Goal: Transaction & Acquisition: Subscribe to service/newsletter

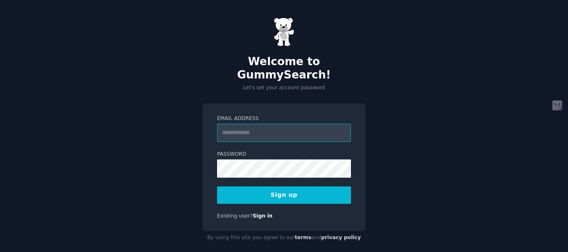
click at [263, 124] on input "Email Address" at bounding box center [284, 133] width 134 height 18
click at [267, 125] on input "Email Address" at bounding box center [284, 133] width 134 height 18
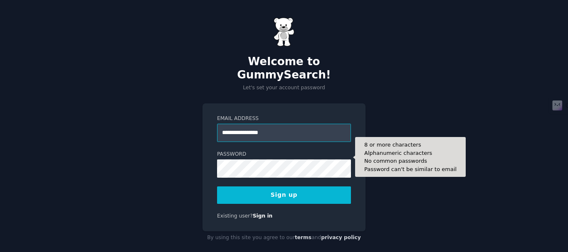
type input "**********"
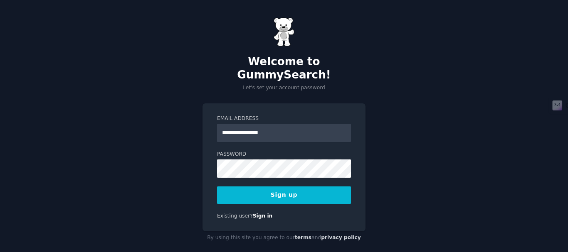
click at [306, 192] on button "Sign up" at bounding box center [284, 195] width 134 height 17
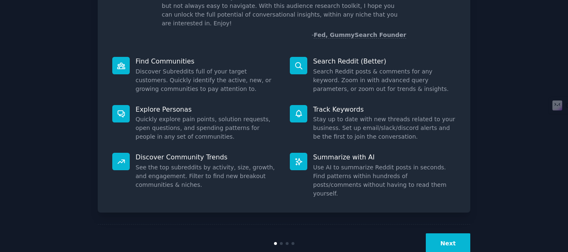
scroll to position [73, 0]
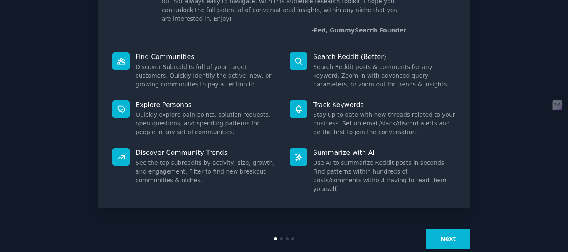
click at [451, 229] on button "Next" at bounding box center [448, 239] width 44 height 20
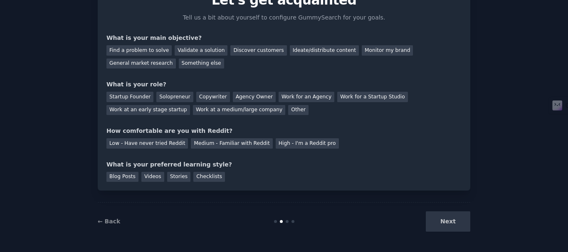
scroll to position [45, 0]
click at [451, 222] on div "Next" at bounding box center [408, 222] width 124 height 20
click at [109, 221] on link "← Back" at bounding box center [109, 221] width 22 height 7
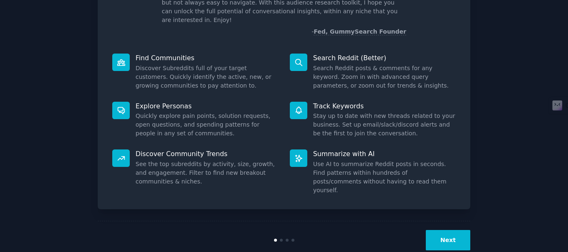
scroll to position [73, 0]
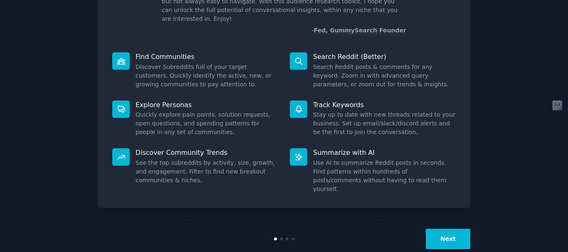
click at [464, 229] on button "Next" at bounding box center [448, 239] width 44 height 20
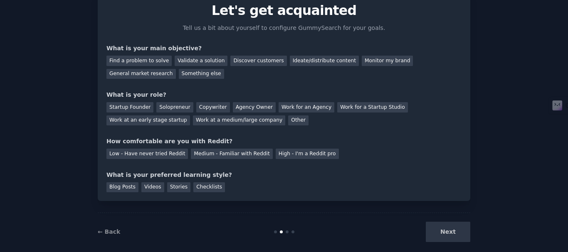
scroll to position [34, 0]
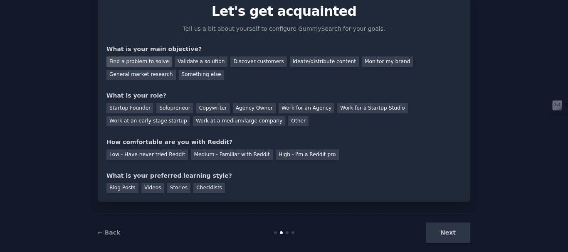
click at [127, 62] on div "Find a problem to solve" at bounding box center [138, 62] width 65 height 10
click at [169, 105] on div "Solopreneur" at bounding box center [174, 108] width 37 height 10
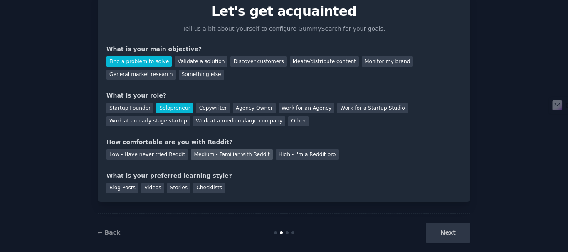
click at [233, 159] on div "Medium - Familiar with Reddit" at bounding box center [231, 155] width 81 height 10
click at [130, 188] on div "Blog Posts" at bounding box center [122, 188] width 32 height 10
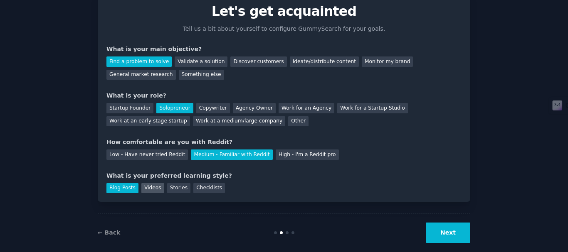
click at [142, 189] on div "Videos" at bounding box center [152, 188] width 23 height 10
click at [460, 232] on button "Next" at bounding box center [448, 233] width 44 height 20
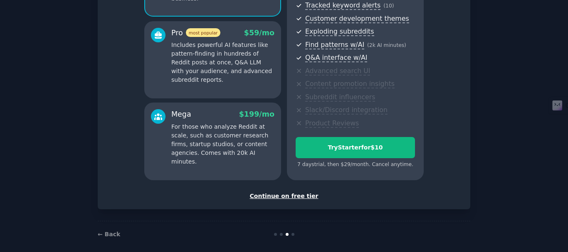
scroll to position [142, 0]
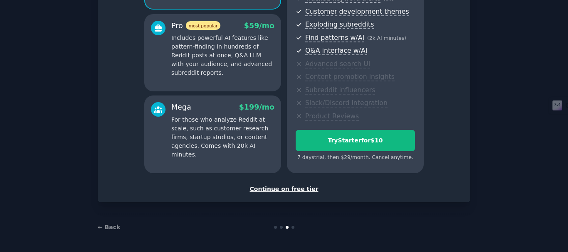
click at [276, 192] on div "Continue on free tier" at bounding box center [283, 189] width 355 height 9
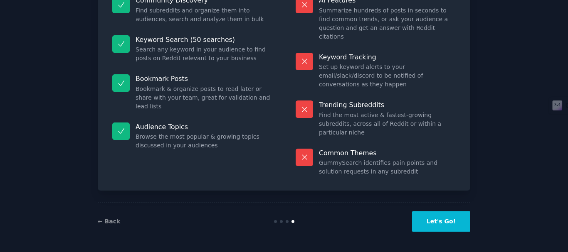
scroll to position [71, 0]
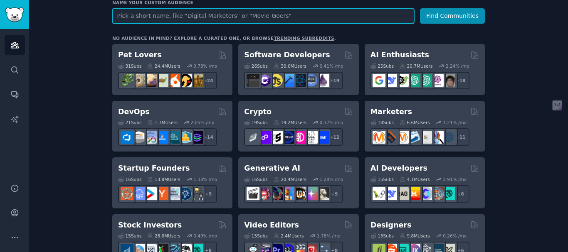
scroll to position [119, 0]
